Goal: Task Accomplishment & Management: Manage account settings

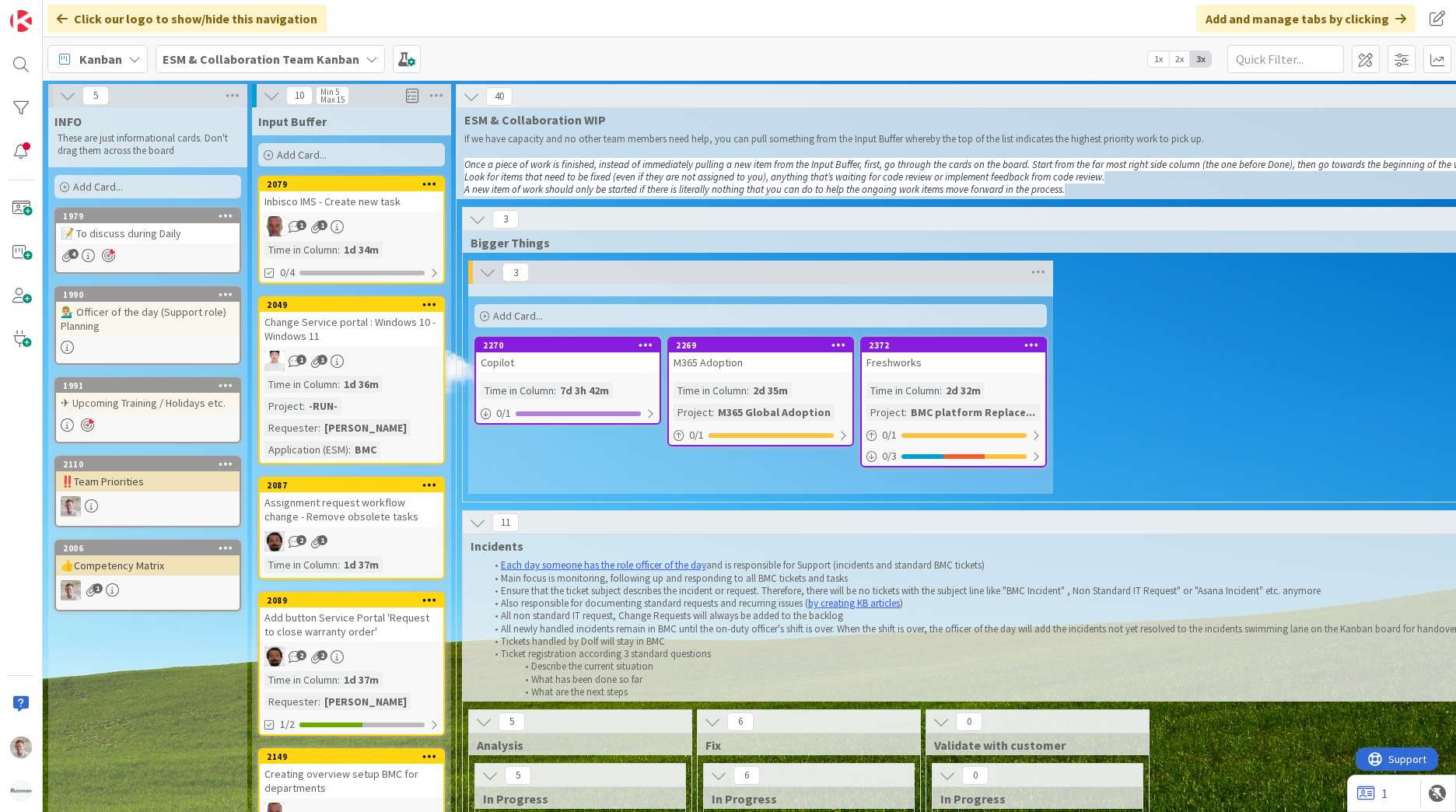
click at [188, 68] on div "ESM & Collaboration Team Kanban" at bounding box center [270, 58] width 230 height 28
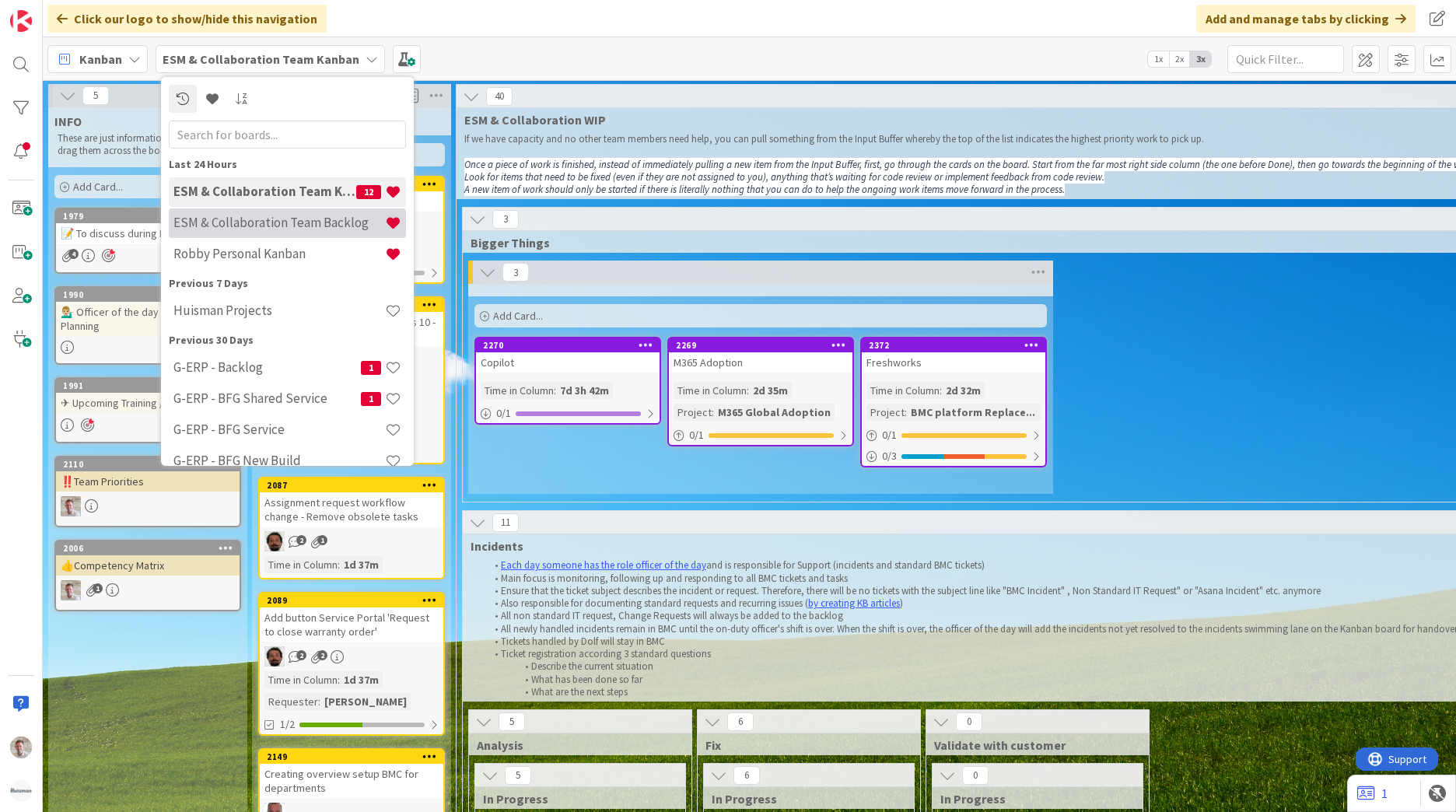
click at [272, 230] on h4 "ESM & Collaboration Team Backlog" at bounding box center [279, 222] width 211 height 15
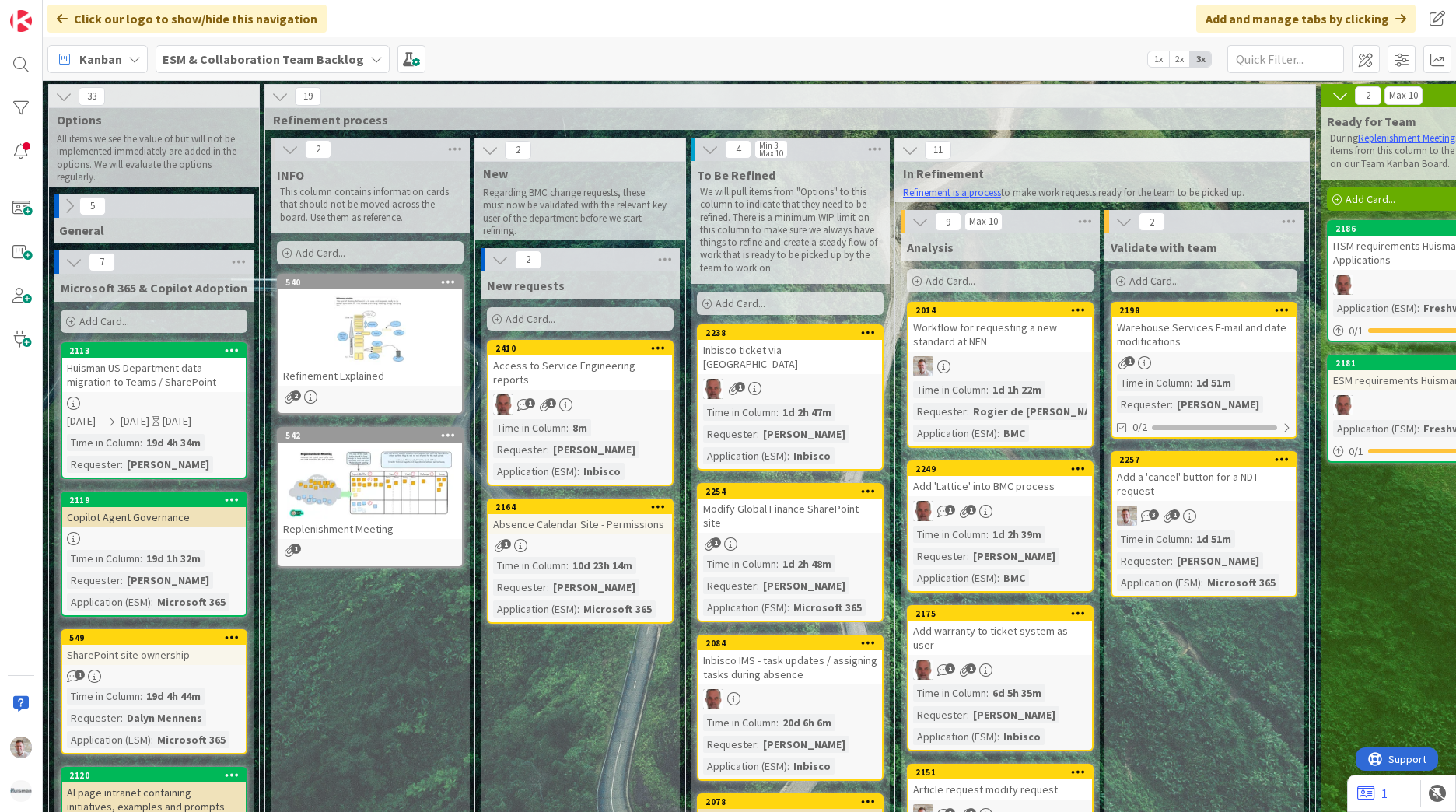
click at [267, 52] on b "ESM & Collaboration Team Backlog" at bounding box center [263, 59] width 201 height 15
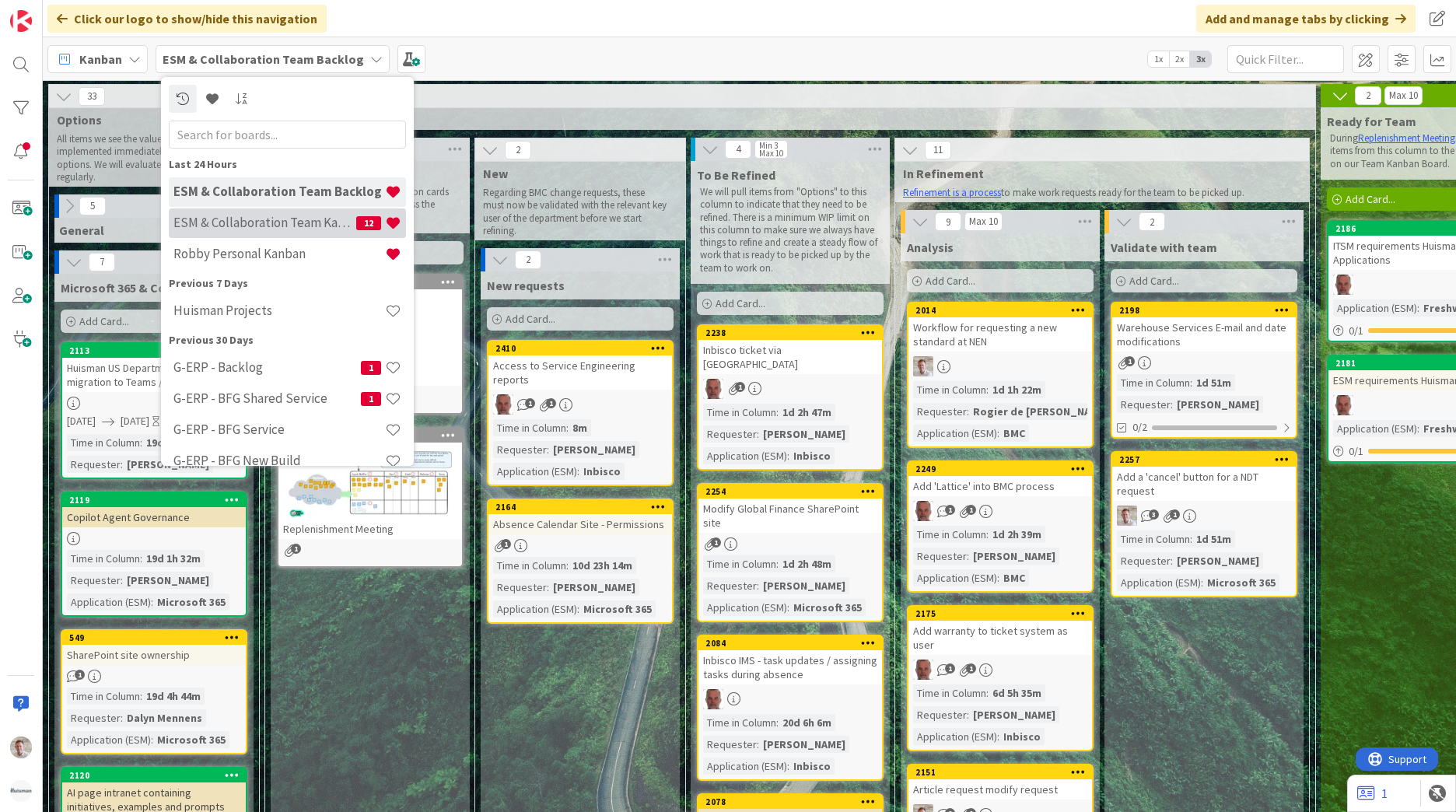
click at [290, 226] on h4 "ESM & Collaboration Team Kanban" at bounding box center [264, 222] width 183 height 15
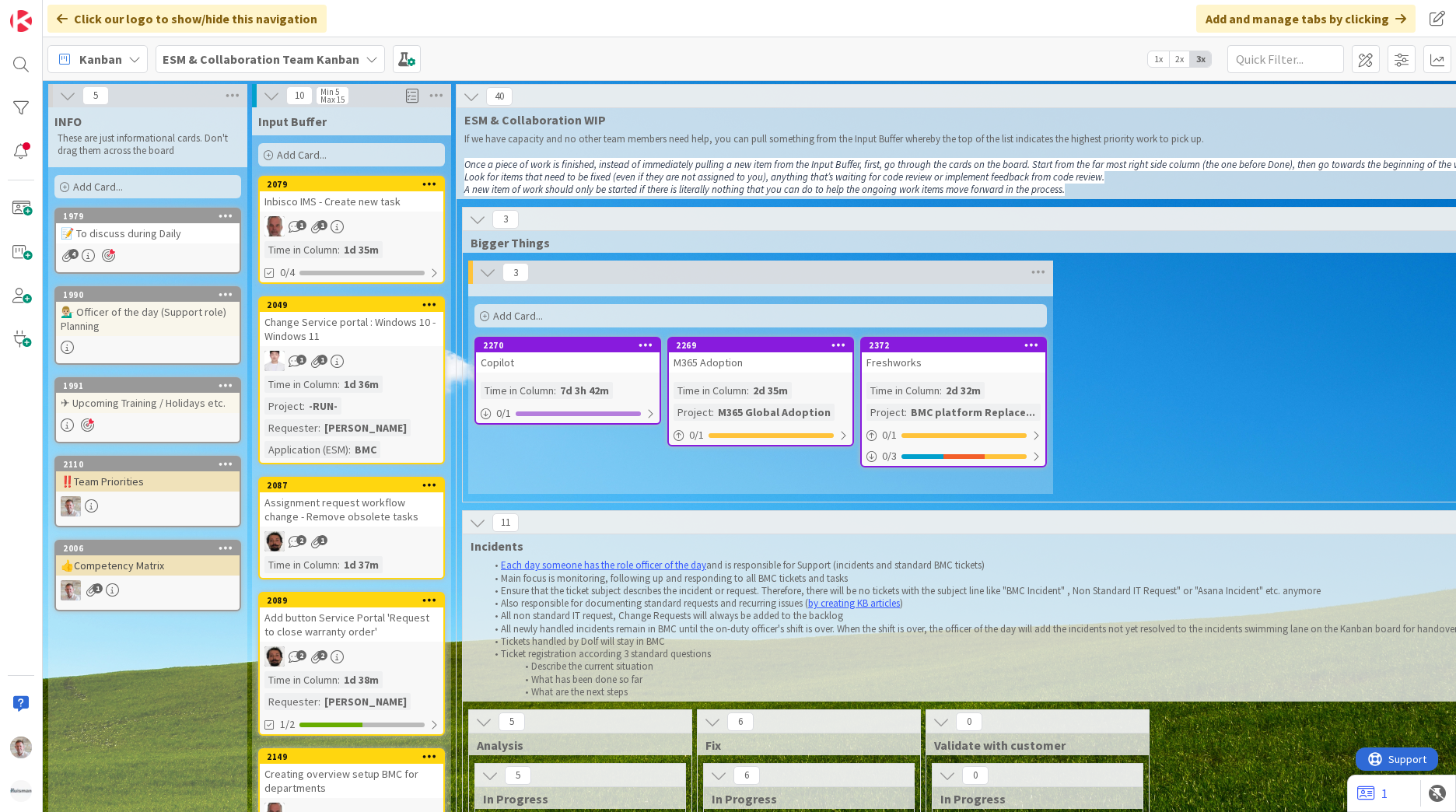
click at [278, 63] on b "ESM & Collaboration Team Kanban" at bounding box center [260, 59] width 197 height 15
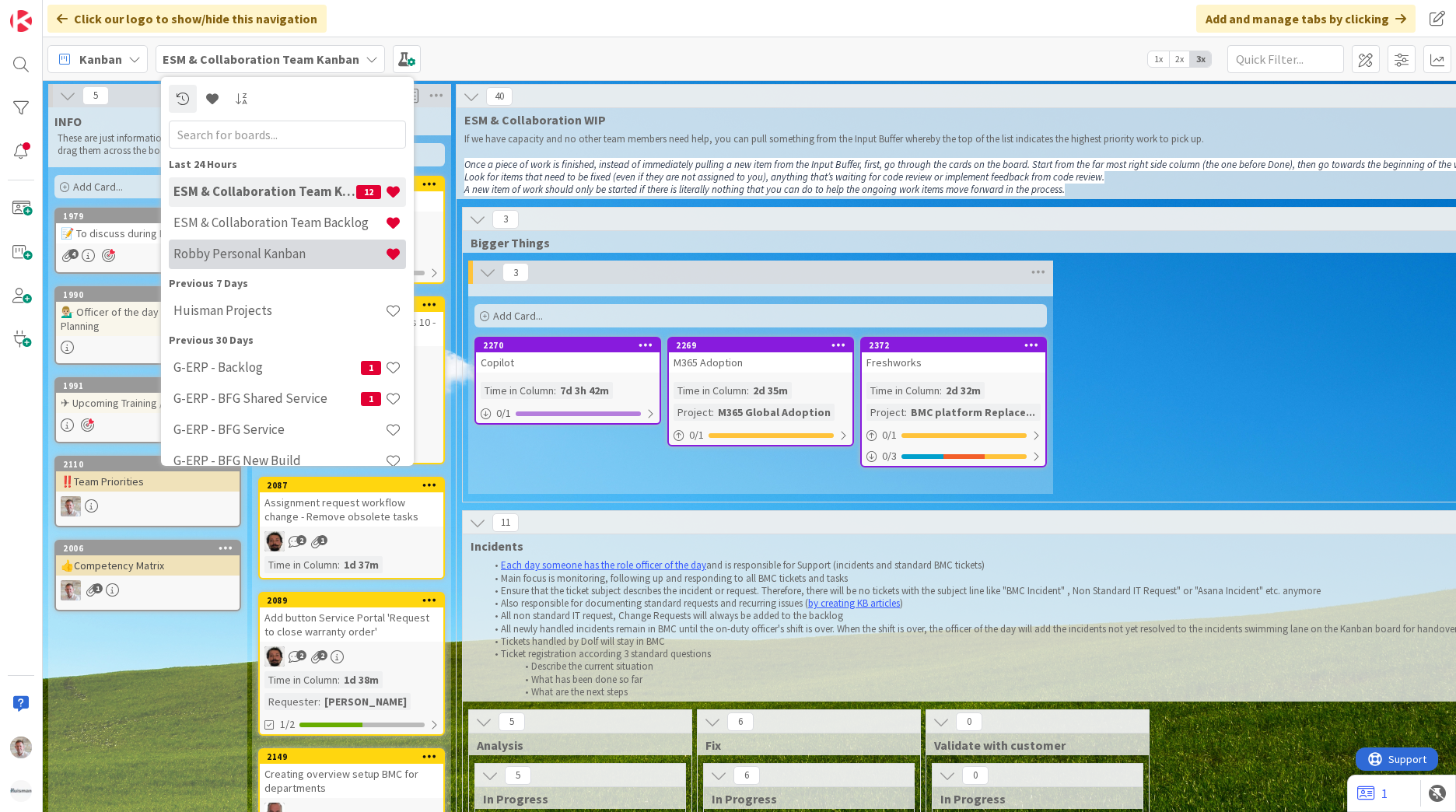
click at [287, 254] on h4 "Robby Personal Kanban" at bounding box center [279, 253] width 211 height 15
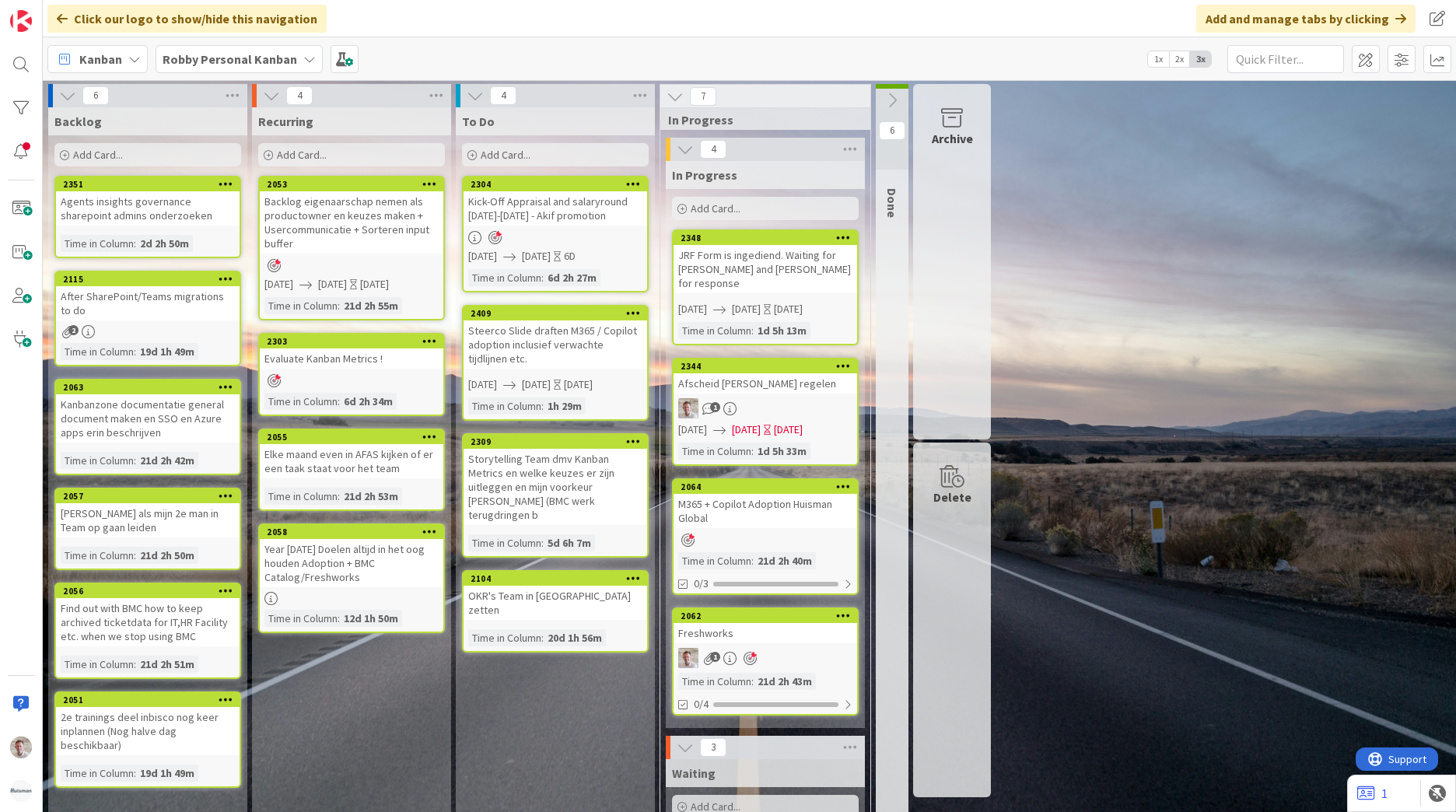
click at [780, 373] on div "Afscheid [PERSON_NAME] regelen" at bounding box center [765, 384] width 183 height 20
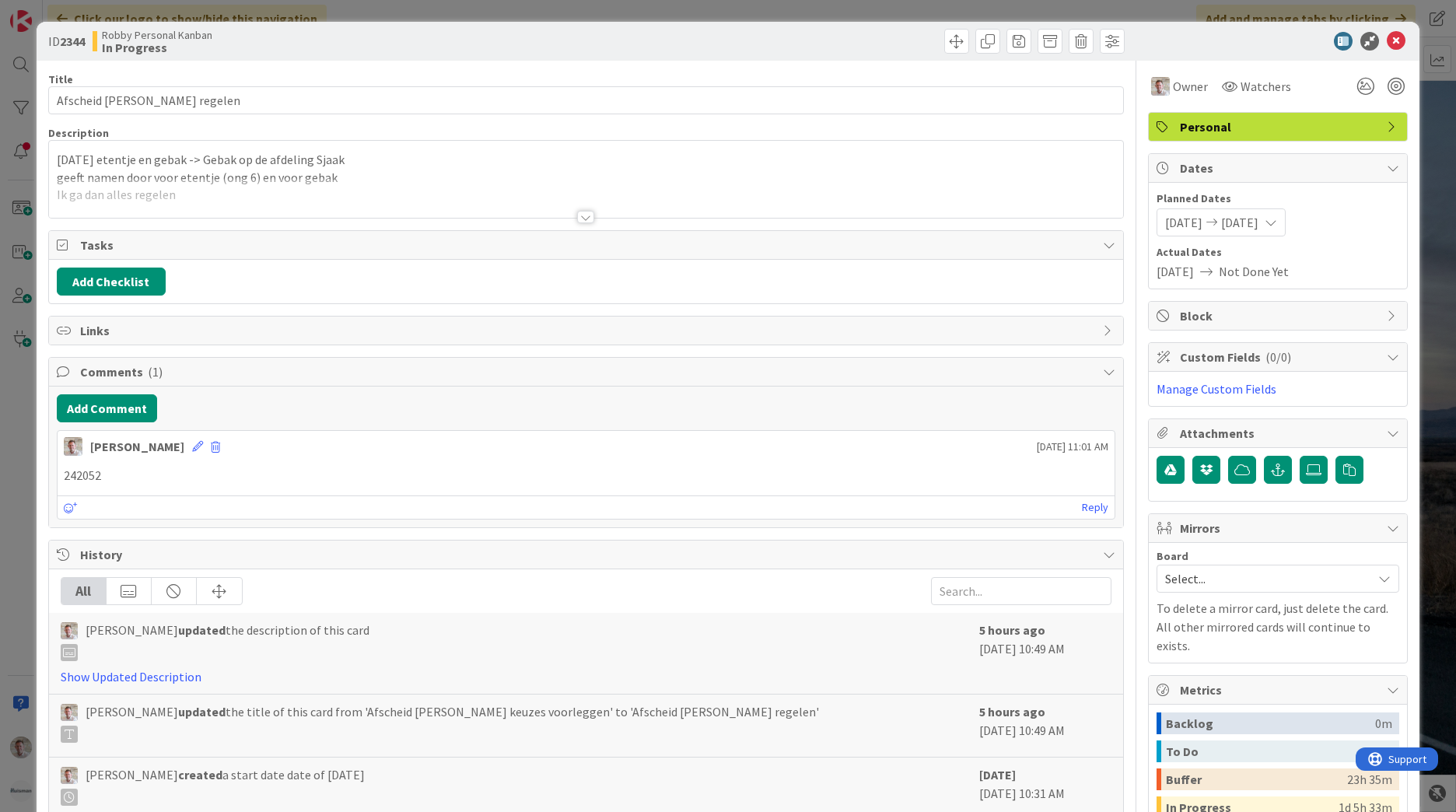
click at [581, 218] on div at bounding box center [586, 216] width 17 height 13
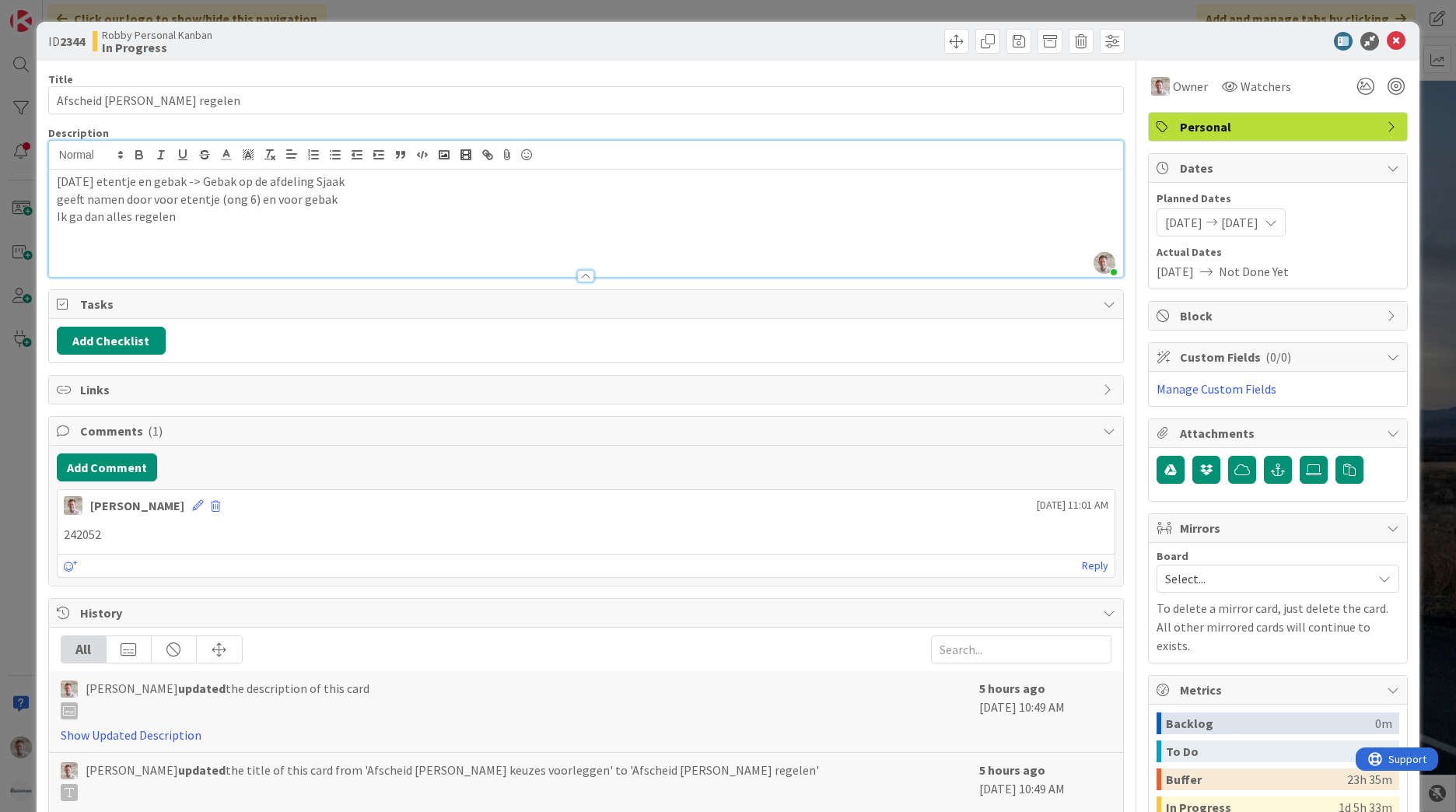
click at [1261, 232] on div "[DATE] [DATE]" at bounding box center [1221, 222] width 129 height 28
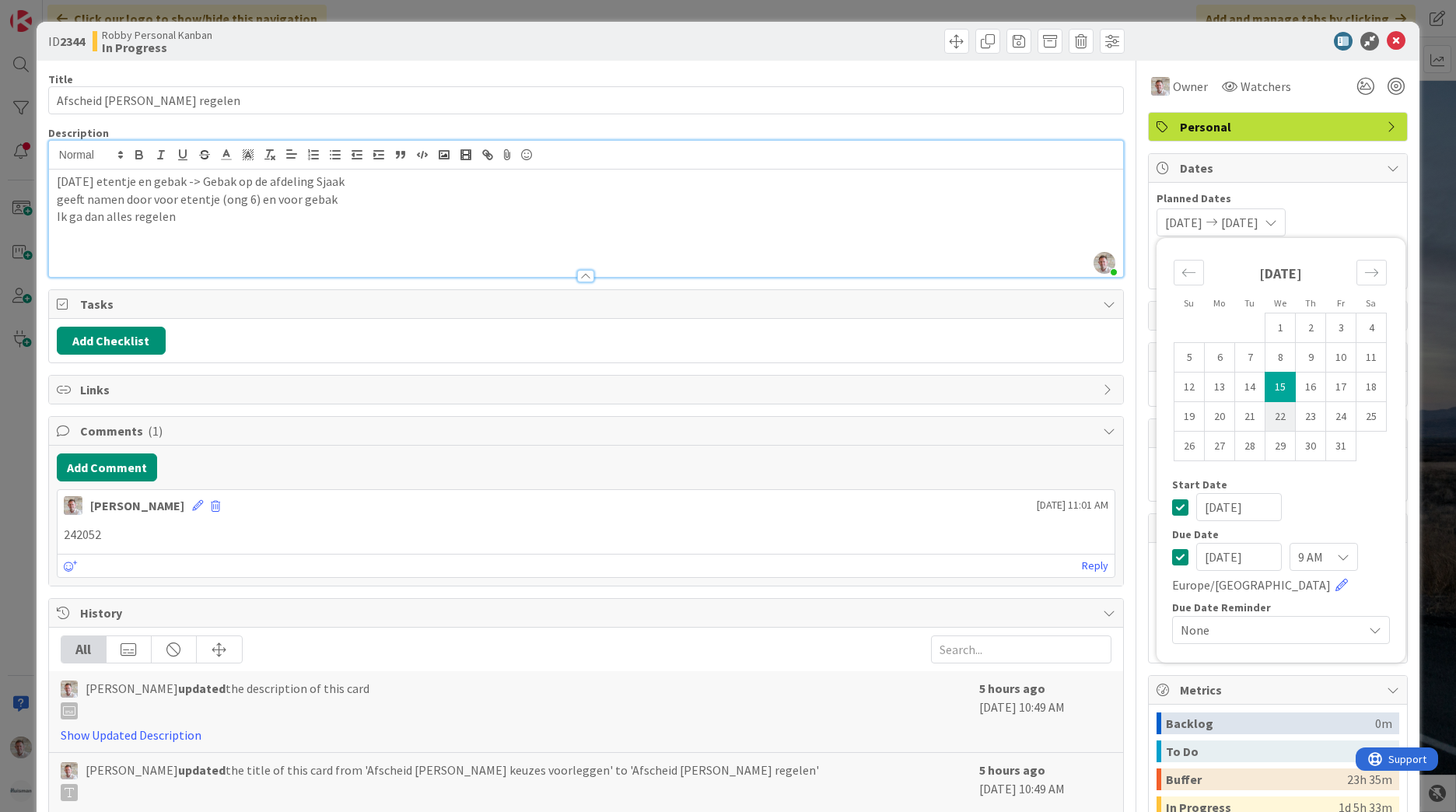
click at [1268, 416] on td "22" at bounding box center [1281, 417] width 30 height 30
type input "[DATE]"
click at [1268, 416] on td "22" at bounding box center [1281, 417] width 30 height 30
type input "[DATE]"
click at [1392, 40] on icon at bounding box center [1396, 41] width 19 height 19
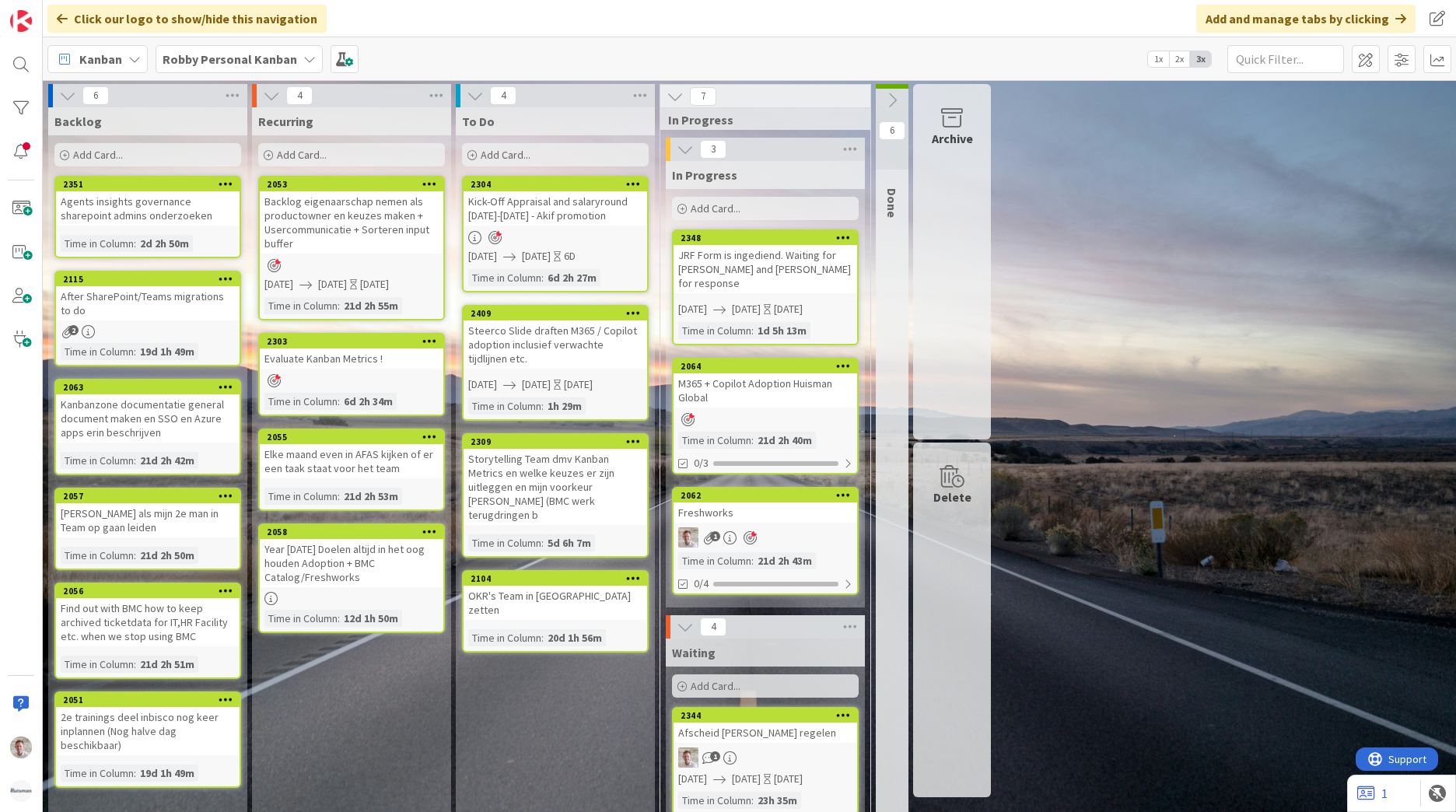
click at [747, 269] on div "JRF Form is ingediend. Waiting for [PERSON_NAME] and [PERSON_NAME] for response" at bounding box center [765, 269] width 183 height 48
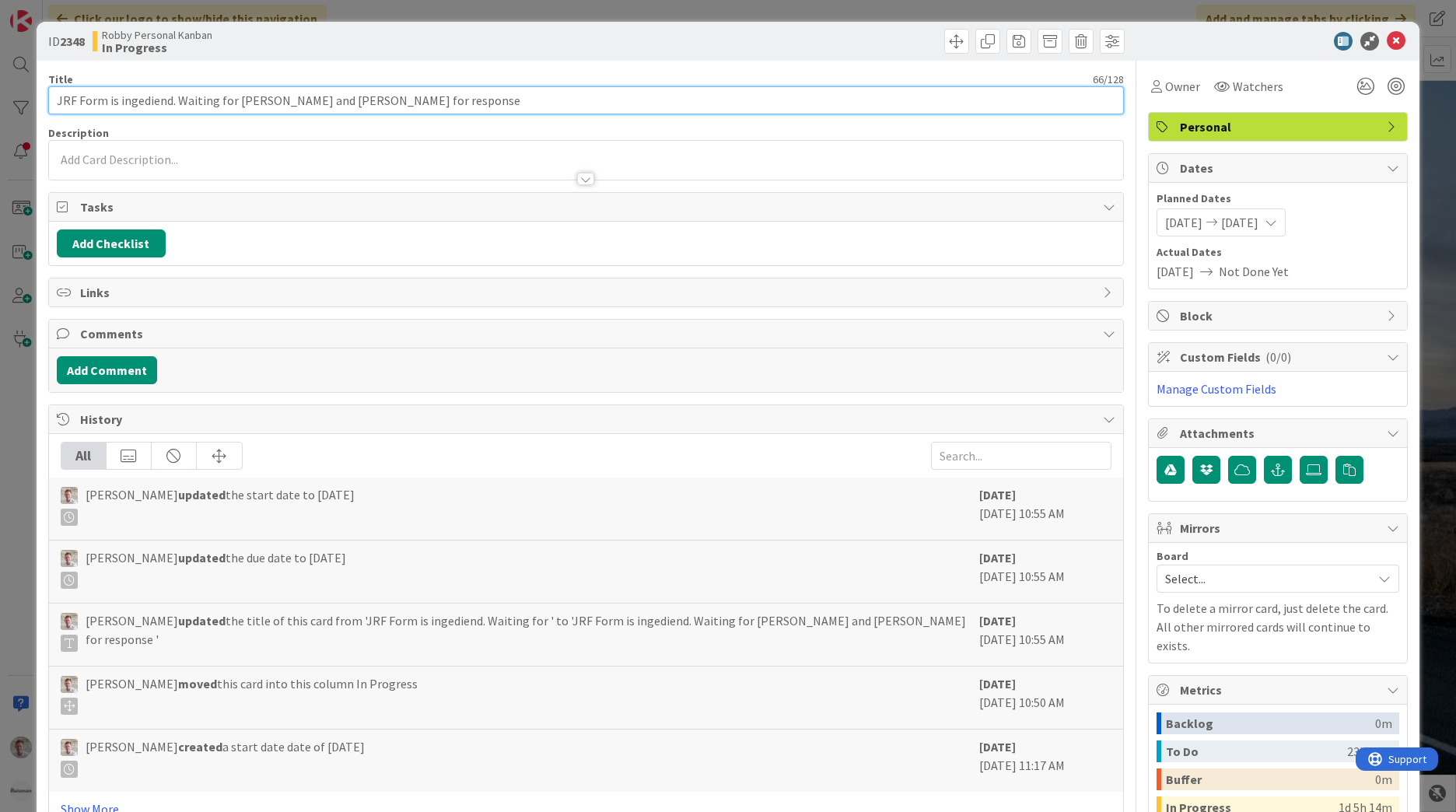
click at [58, 101] on input "JRF Form is ingediend. Waiting for [PERSON_NAME] and [PERSON_NAME] for response" at bounding box center [586, 100] width 1076 height 28
drag, startPoint x: 280, startPoint y: 104, endPoint x: 592, endPoint y: 123, distance: 312.6
click at [592, 123] on div "Title 86 / 128 Vervanging Sjaak -> JRF Form is ingediend. Waiting for [PERSON_N…" at bounding box center [586, 515] width 1076 height 909
click at [271, 95] on input "Vervanging Sjaak -> JRF Form is ingediend. Waiting for [PERSON_NAME] and [PERSO…" at bounding box center [586, 100] width 1076 height 28
drag, startPoint x: 319, startPoint y: 103, endPoint x: 838, endPoint y: 157, distance: 521.8
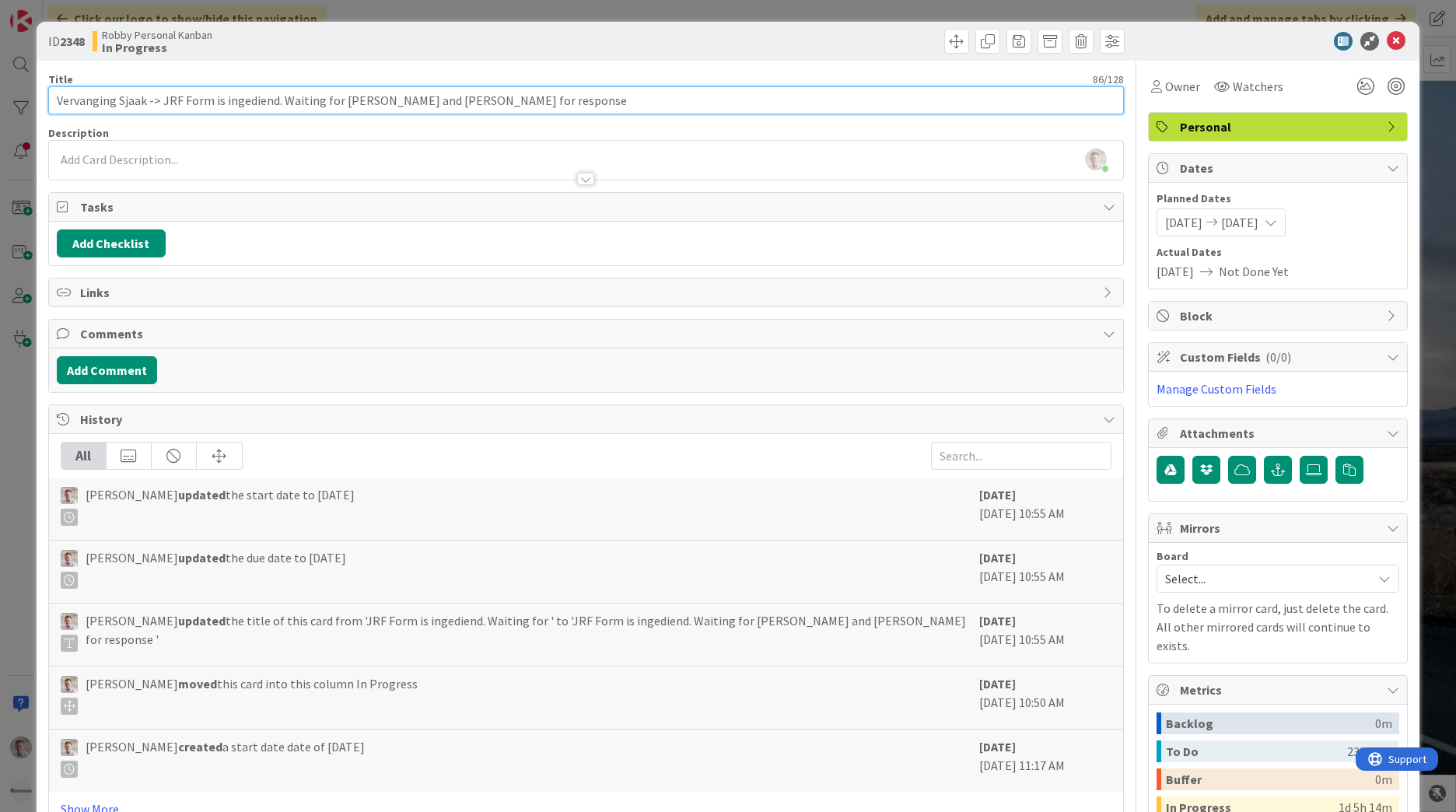
click at [824, 159] on div "Title 86 / 128 Vervanging Sjaak -> JRF Form is ingediend. Waiting for [PERSON_N…" at bounding box center [586, 515] width 1076 height 909
type input "Vervanging Sjaak -> JRF Form is ingediend. Waiting [PERSON_NAME] / Emagine / Ex…"
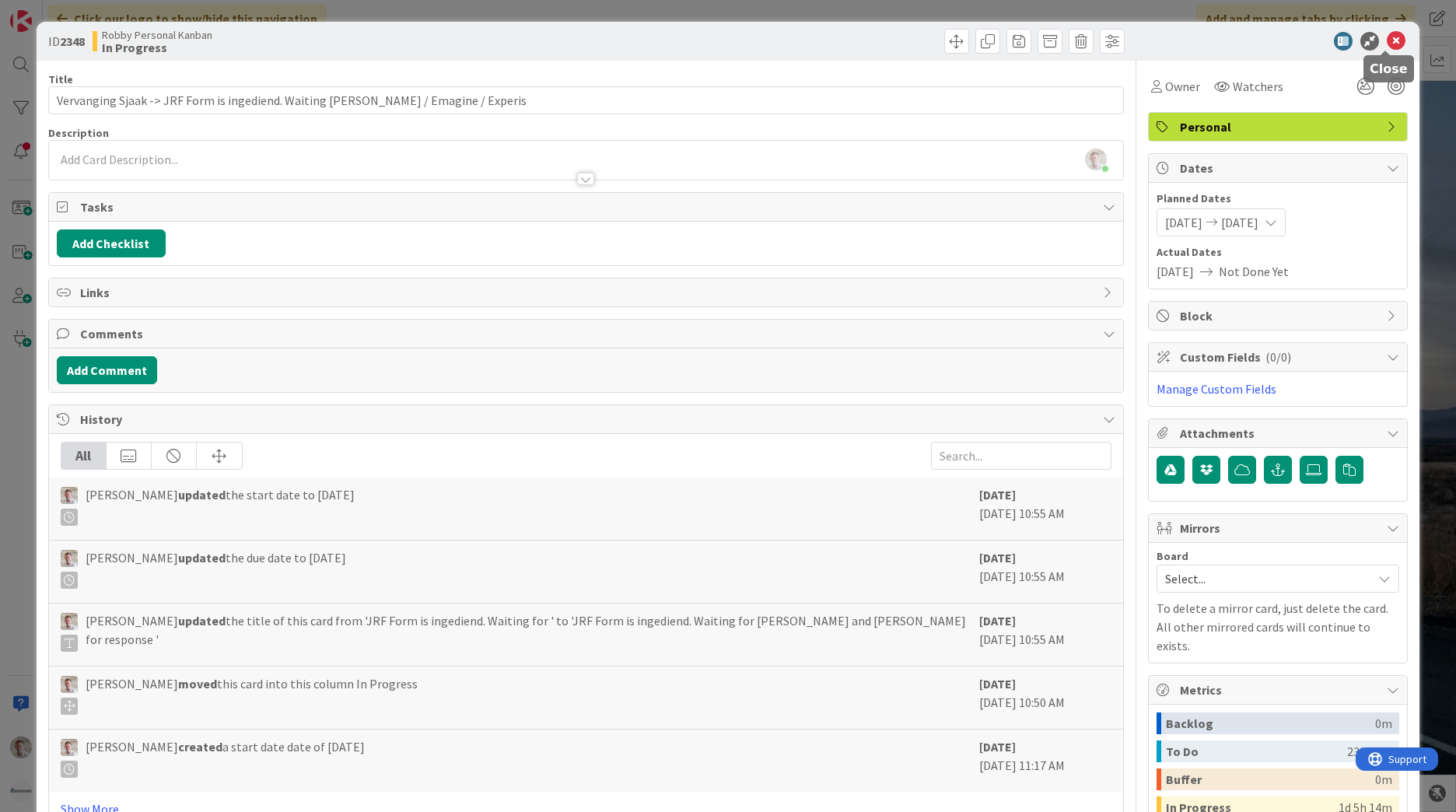
click at [1387, 38] on icon at bounding box center [1396, 41] width 19 height 19
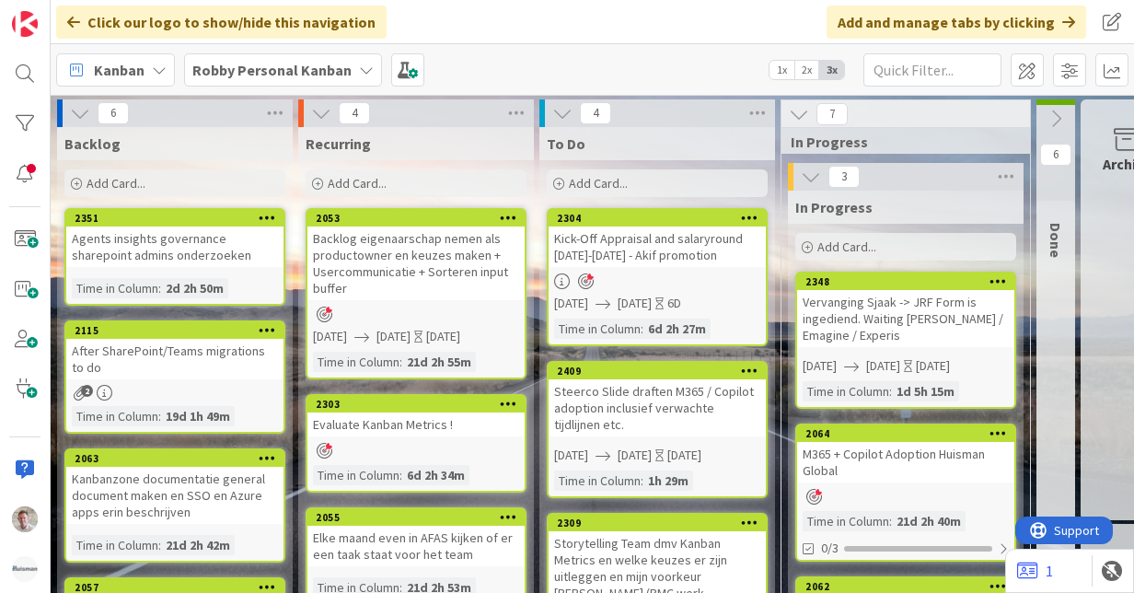
click at [316, 67] on b "Robby Personal Kanban" at bounding box center [271, 70] width 159 height 18
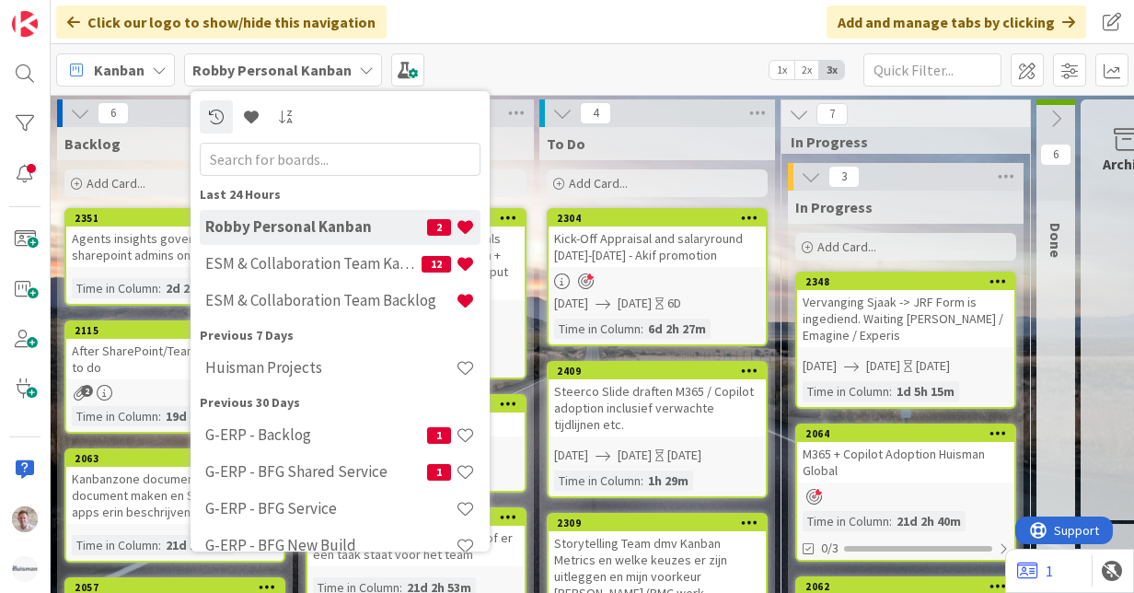
click at [324, 73] on b "Robby Personal Kanban" at bounding box center [271, 70] width 159 height 18
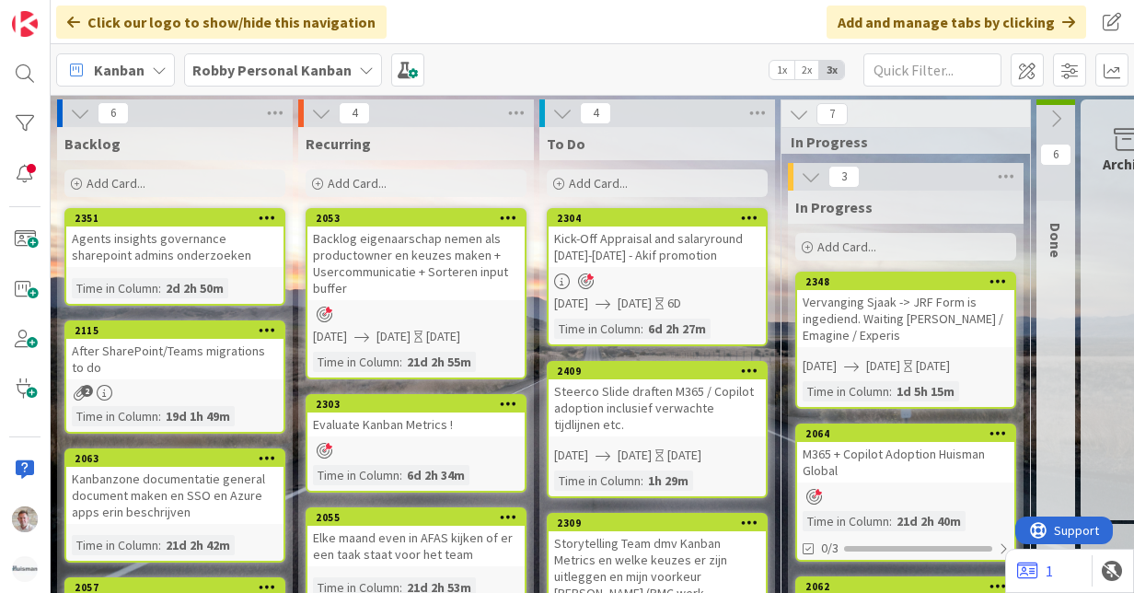
click at [558, 186] on icon at bounding box center [558, 184] width 11 height 11
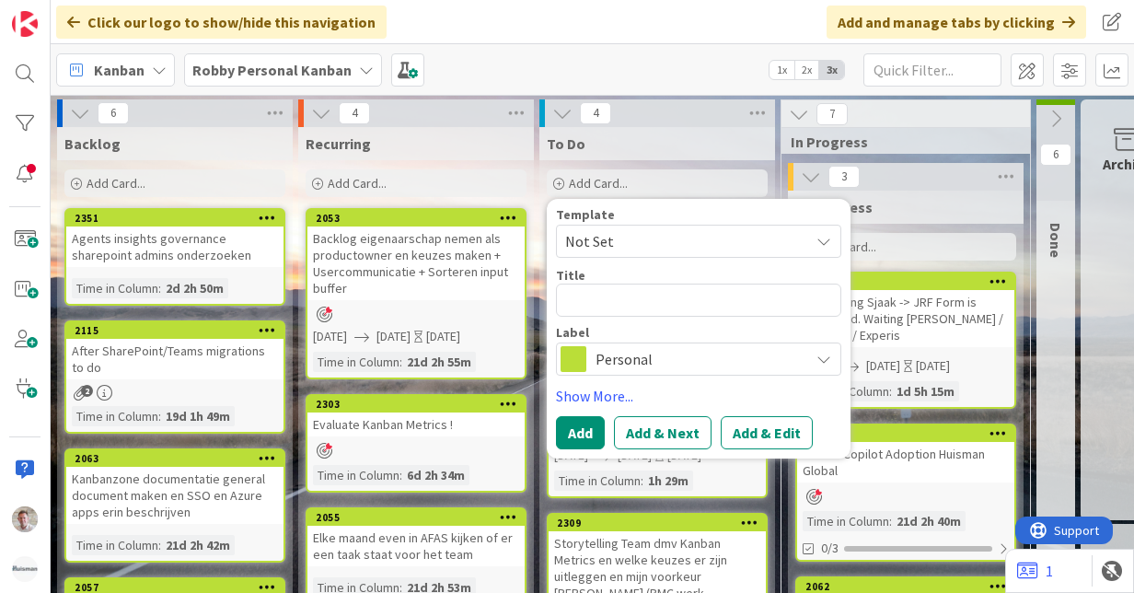
type textarea "x"
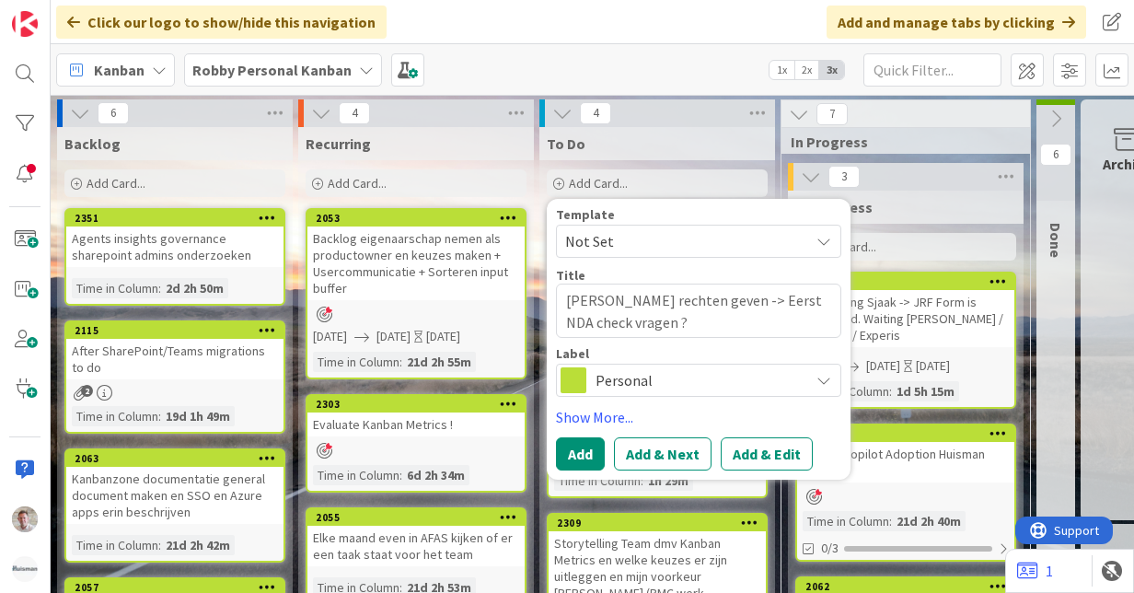
type textarea "[PERSON_NAME] rechten geven -> Eerst NDA check vragen ?"
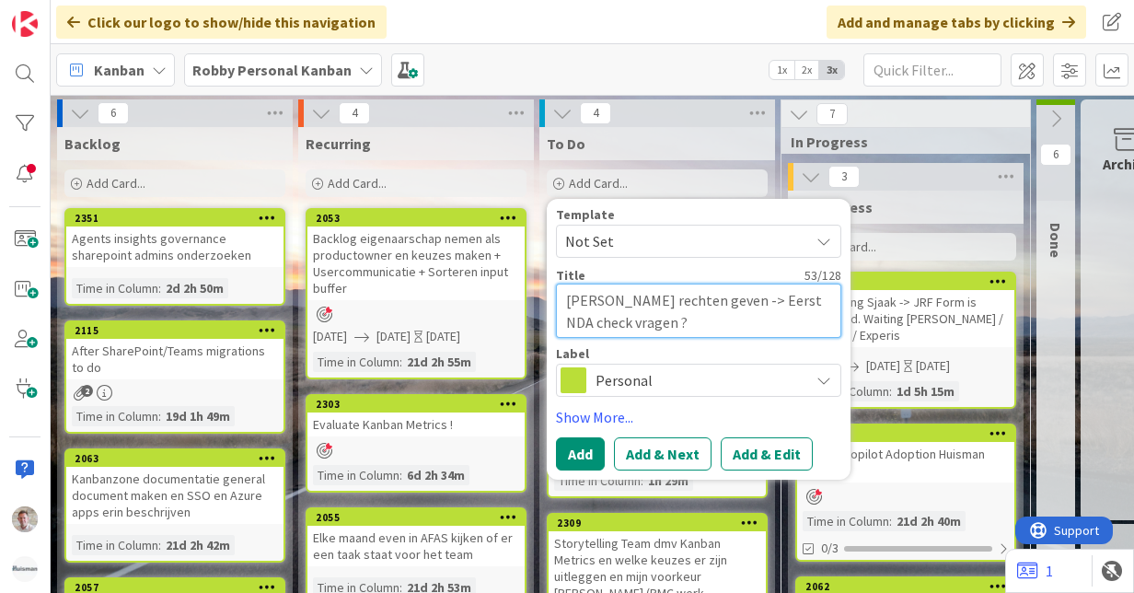
click at [673, 313] on textarea "[PERSON_NAME] rechten geven -> Eerst NDA check vragen ?" at bounding box center [698, 311] width 285 height 54
click at [686, 320] on textarea "[PERSON_NAME] rechten geven -> Eerst NDA check vragen ?" at bounding box center [698, 311] width 285 height 54
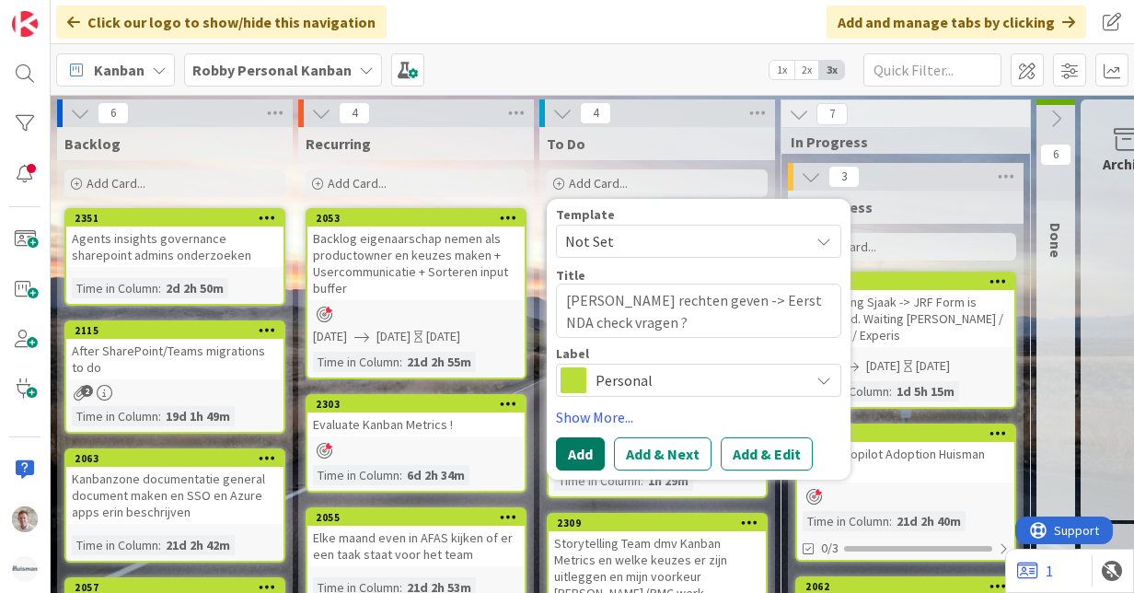
click at [584, 455] on button "Add" at bounding box center [580, 453] width 49 height 33
